Goal: Find specific page/section: Find specific page/section

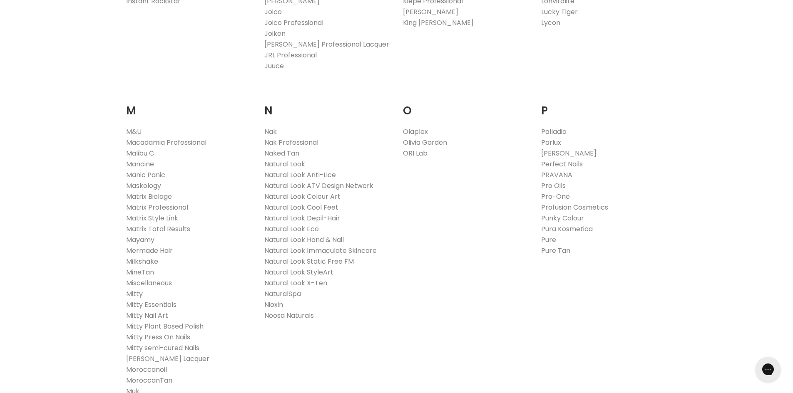
scroll to position [168, 0]
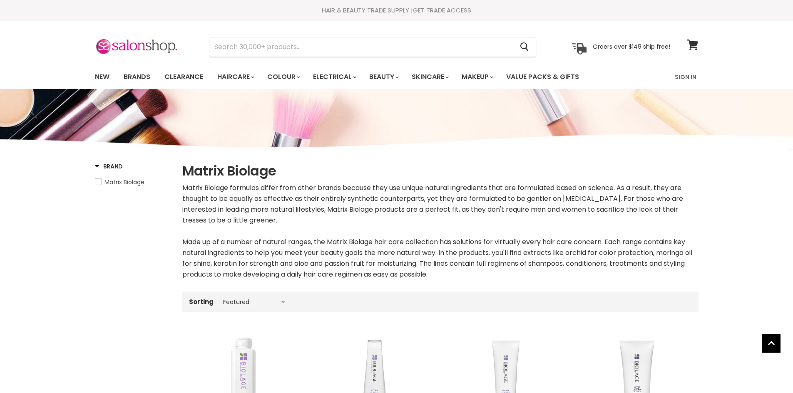
select select "manual"
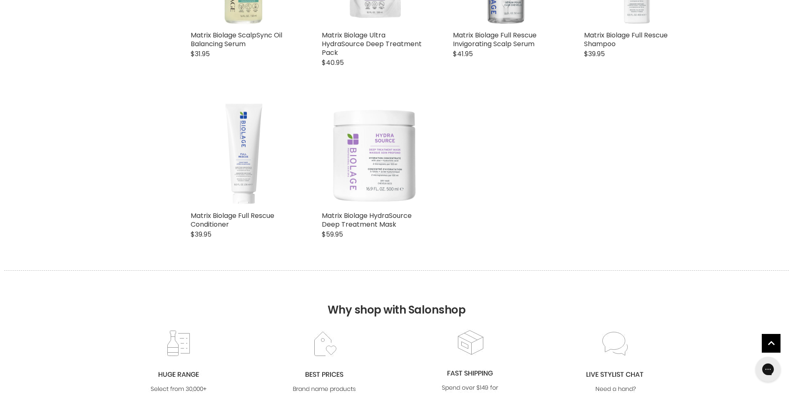
scroll to position [1748, 0]
